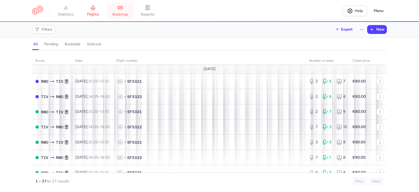
click at [120, 9] on icon at bounding box center [120, 7] width 5 height 5
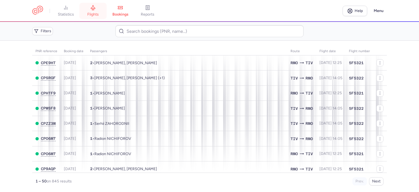
click at [97, 10] on link "flights" at bounding box center [92, 11] width 27 height 12
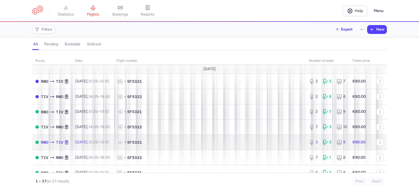
click at [272, 145] on span "1L • 5F5321" at bounding box center [210, 141] width 186 height 5
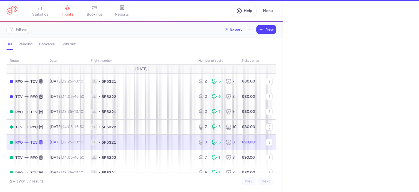
select select "hours"
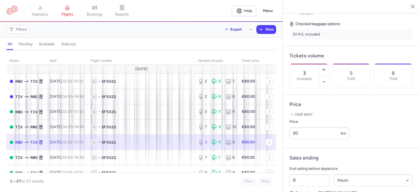
scroll to position [136, 0]
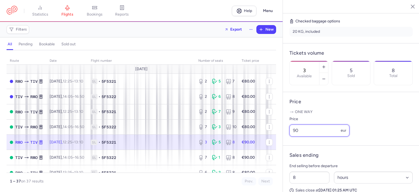
click at [303, 136] on input "90" at bounding box center [319, 130] width 60 height 12
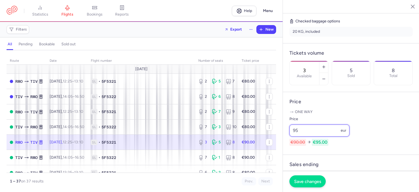
type input "95"
click at [314, 182] on span "Save changes" at bounding box center [307, 181] width 27 height 5
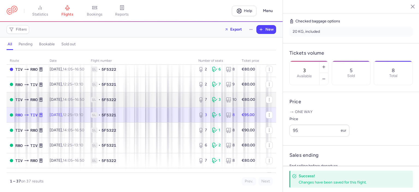
scroll to position [55, 0]
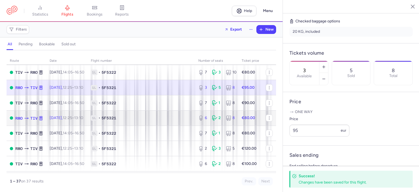
click at [240, 124] on td "€80.00" at bounding box center [250, 117] width 24 height 15
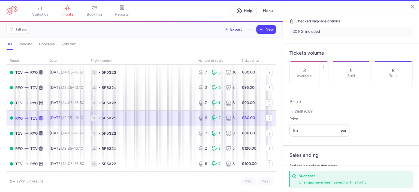
type input "6"
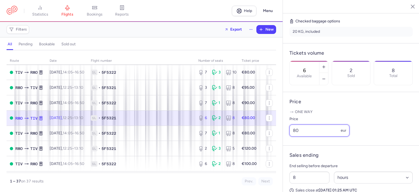
click at [296, 136] on input "80" at bounding box center [319, 130] width 60 height 12
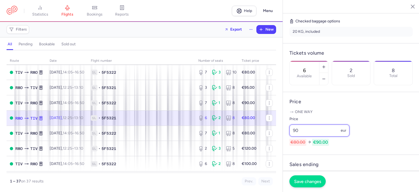
type input "90"
click at [300, 181] on span "Save changes" at bounding box center [307, 181] width 27 height 5
